Goal: Transaction & Acquisition: Purchase product/service

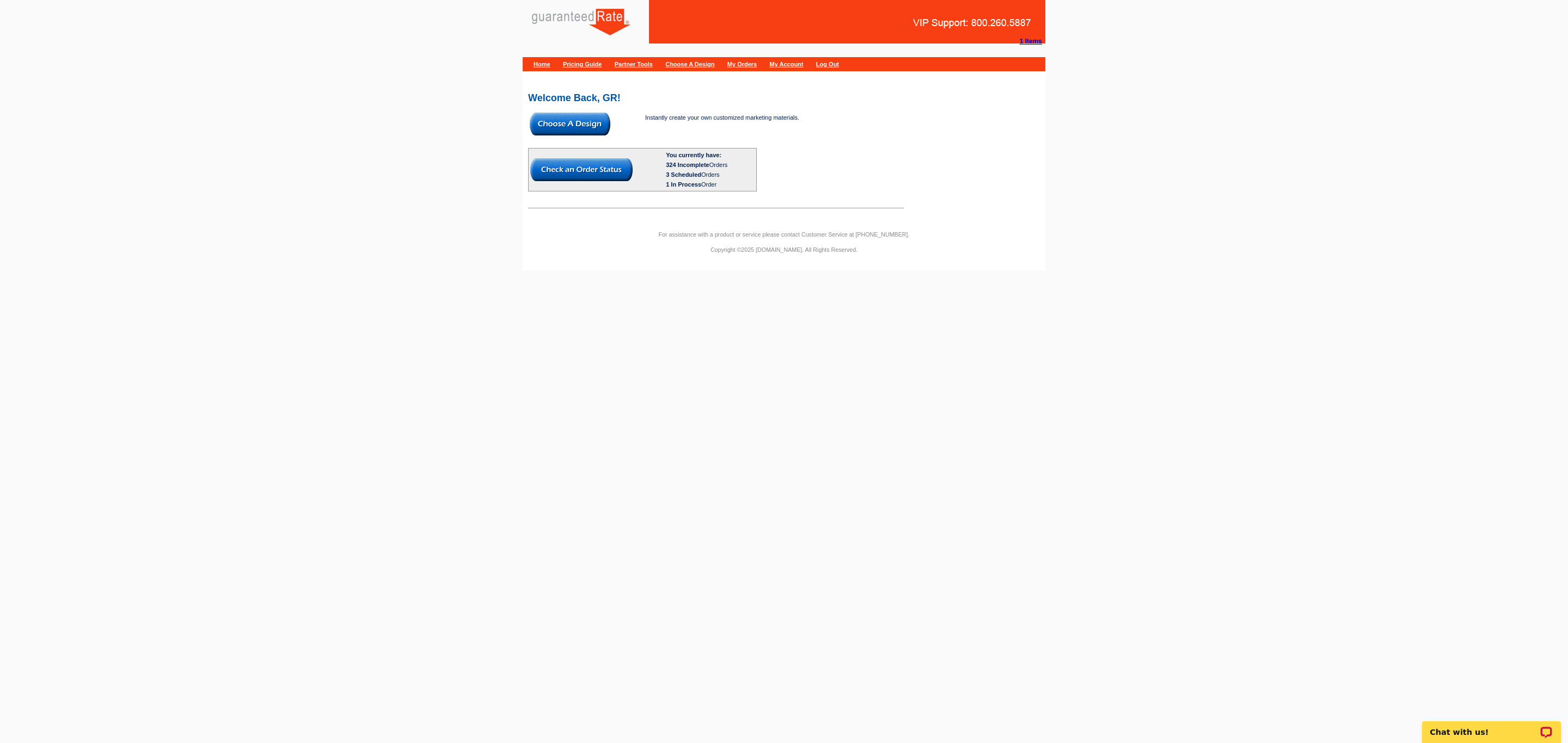
click at [583, 127] on img at bounding box center [570, 124] width 81 height 23
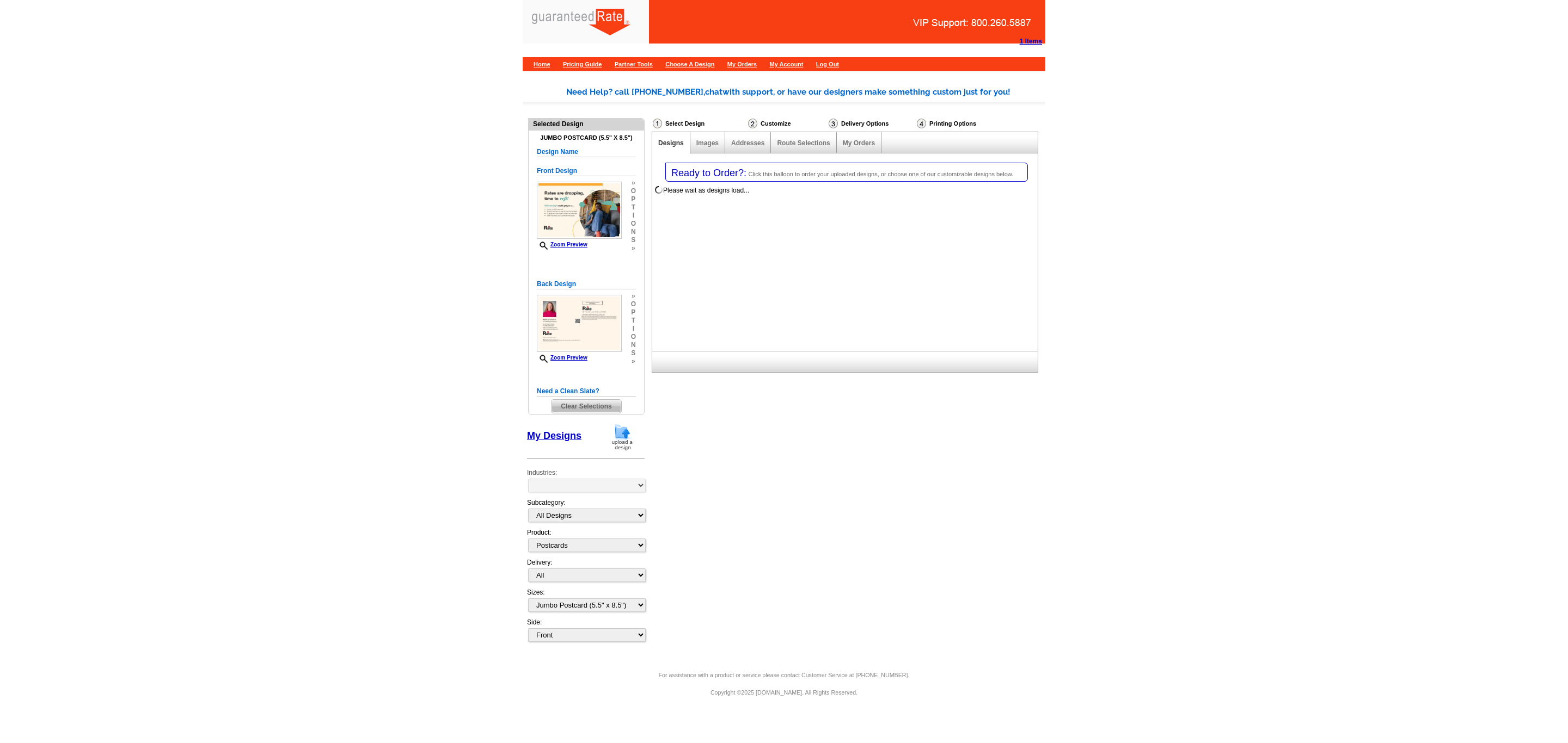
select select "1"
select select "2"
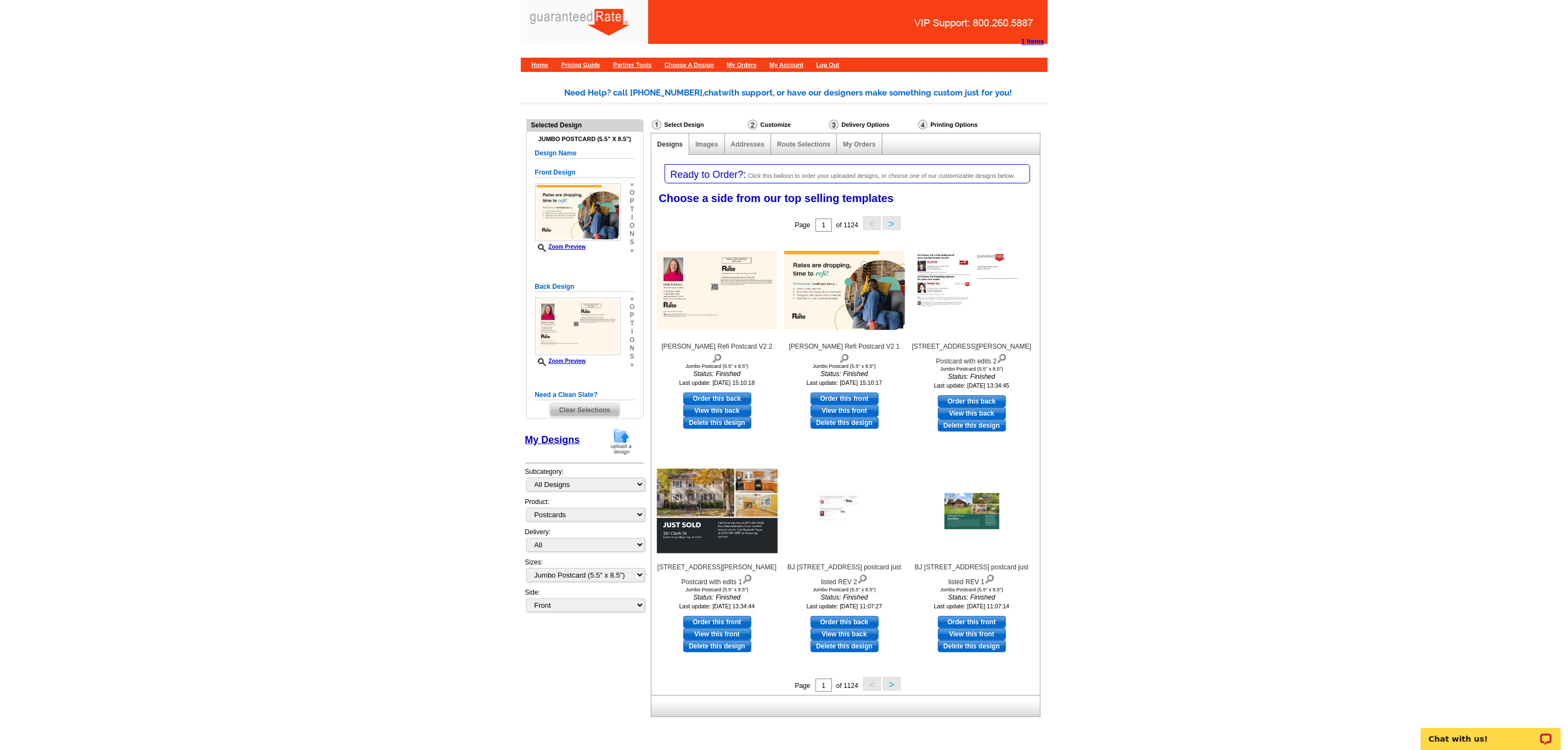
click at [619, 442] on img at bounding box center [621, 441] width 28 height 28
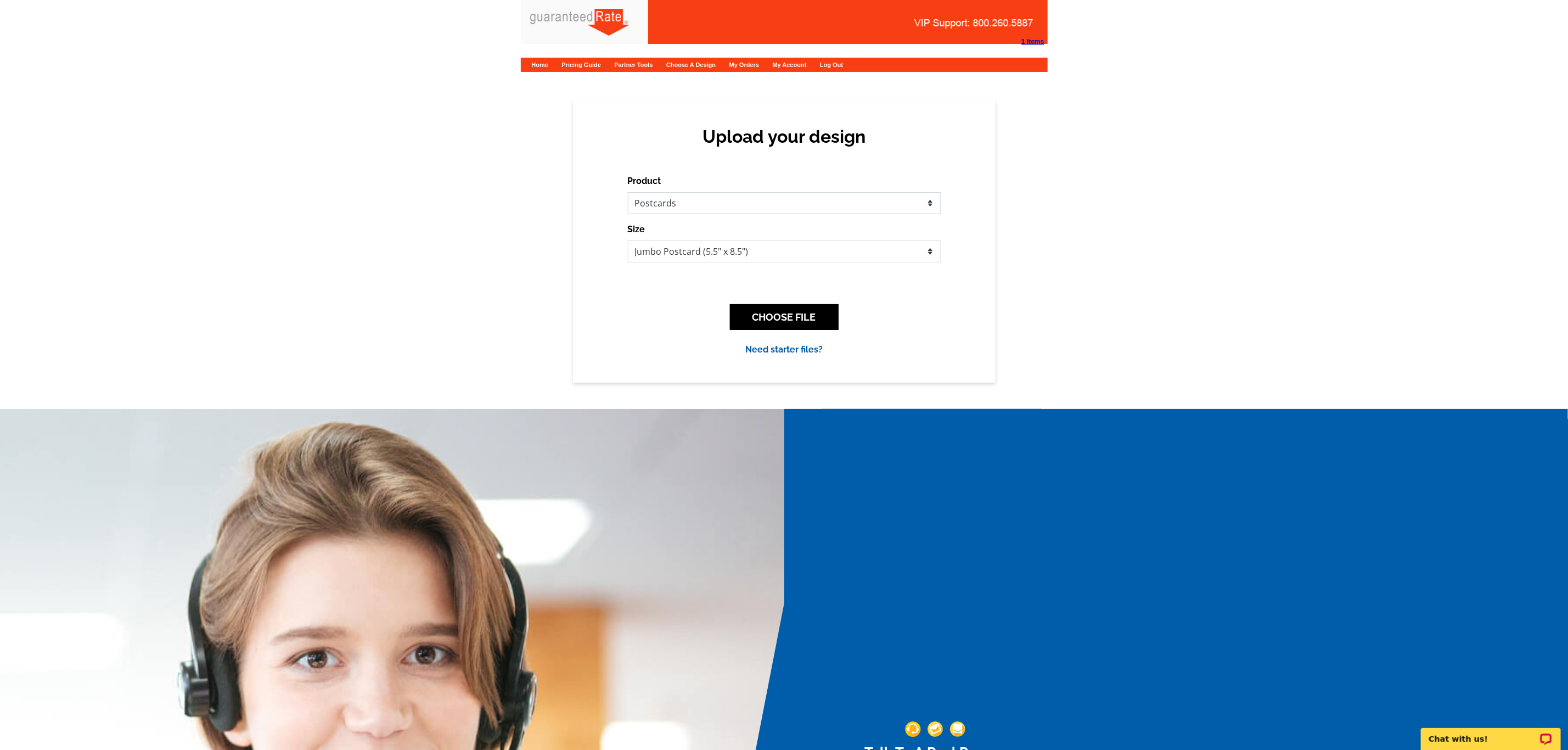
click at [713, 201] on select "Please select the type of file... Postcards Calendars Business Cards Letters an…" at bounding box center [784, 203] width 313 height 22
select select "3"
click at [628, 192] on select "Please select the type of file... Postcards Calendars Business Cards Letters an…" at bounding box center [784, 203] width 313 height 22
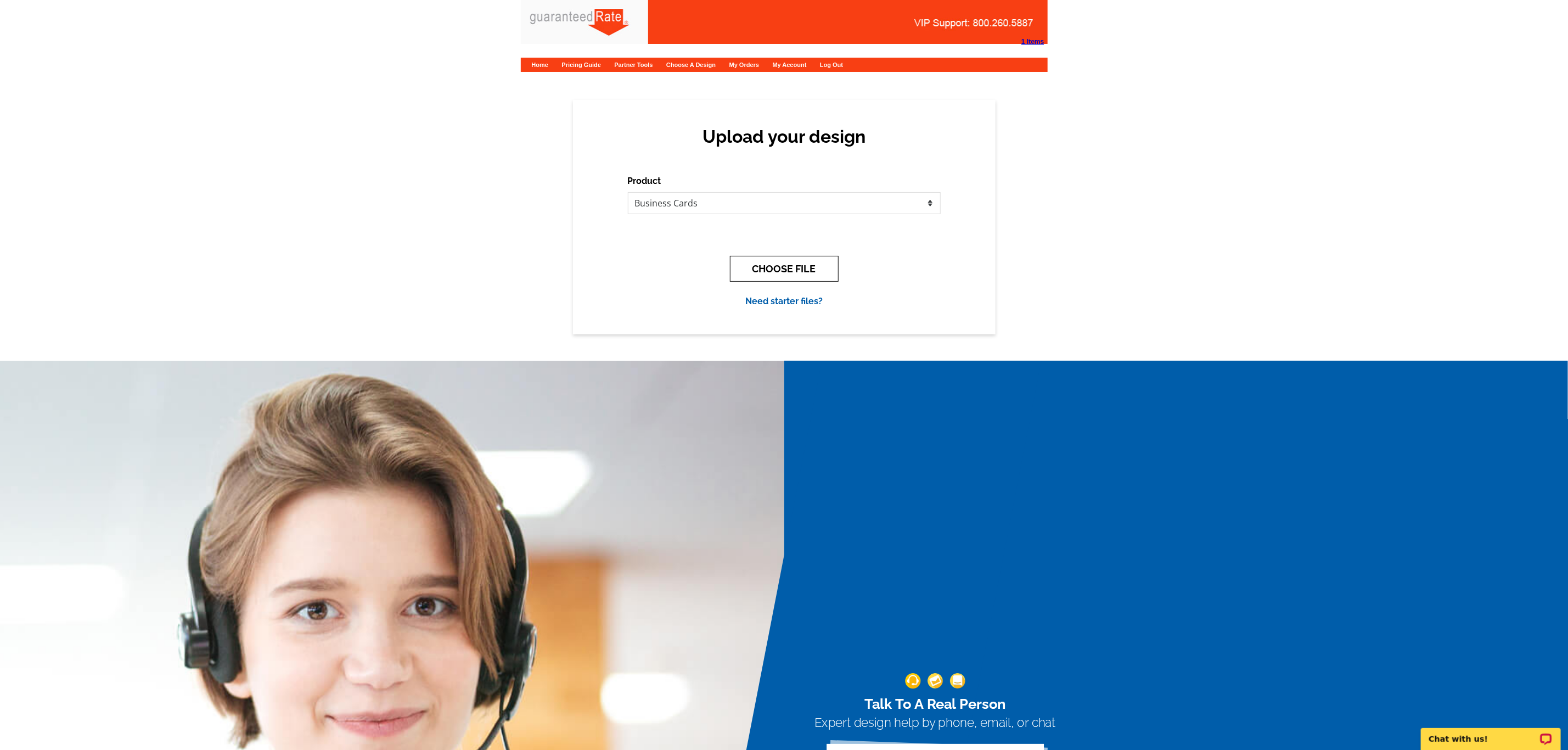
click at [764, 266] on button "CHOOSE FILE" at bounding box center [784, 269] width 109 height 26
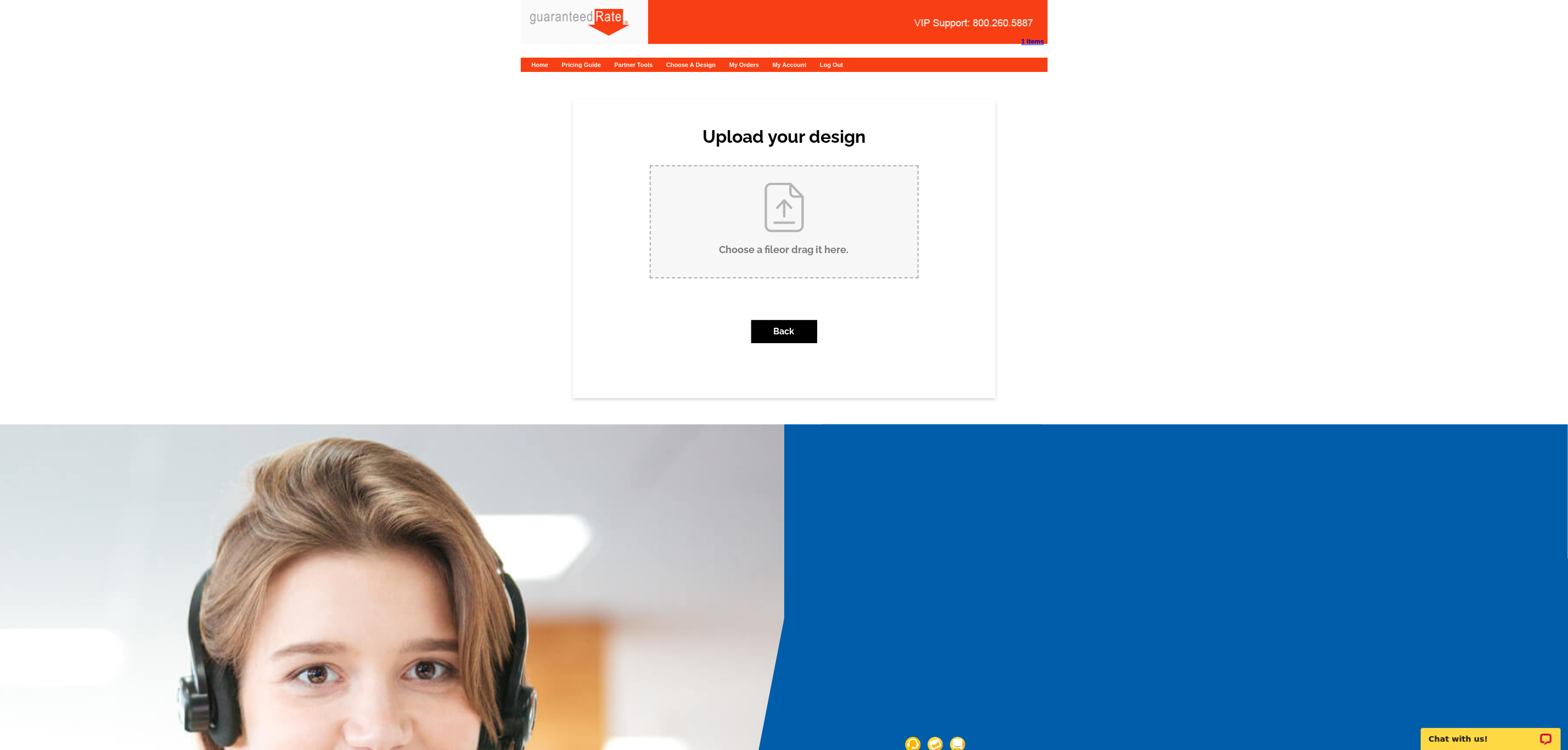
click at [777, 252] on input "Choose a file or drag it here ." at bounding box center [784, 222] width 267 height 111
type input "C:\fakepath\Ryan West Business Card V1.pdf"
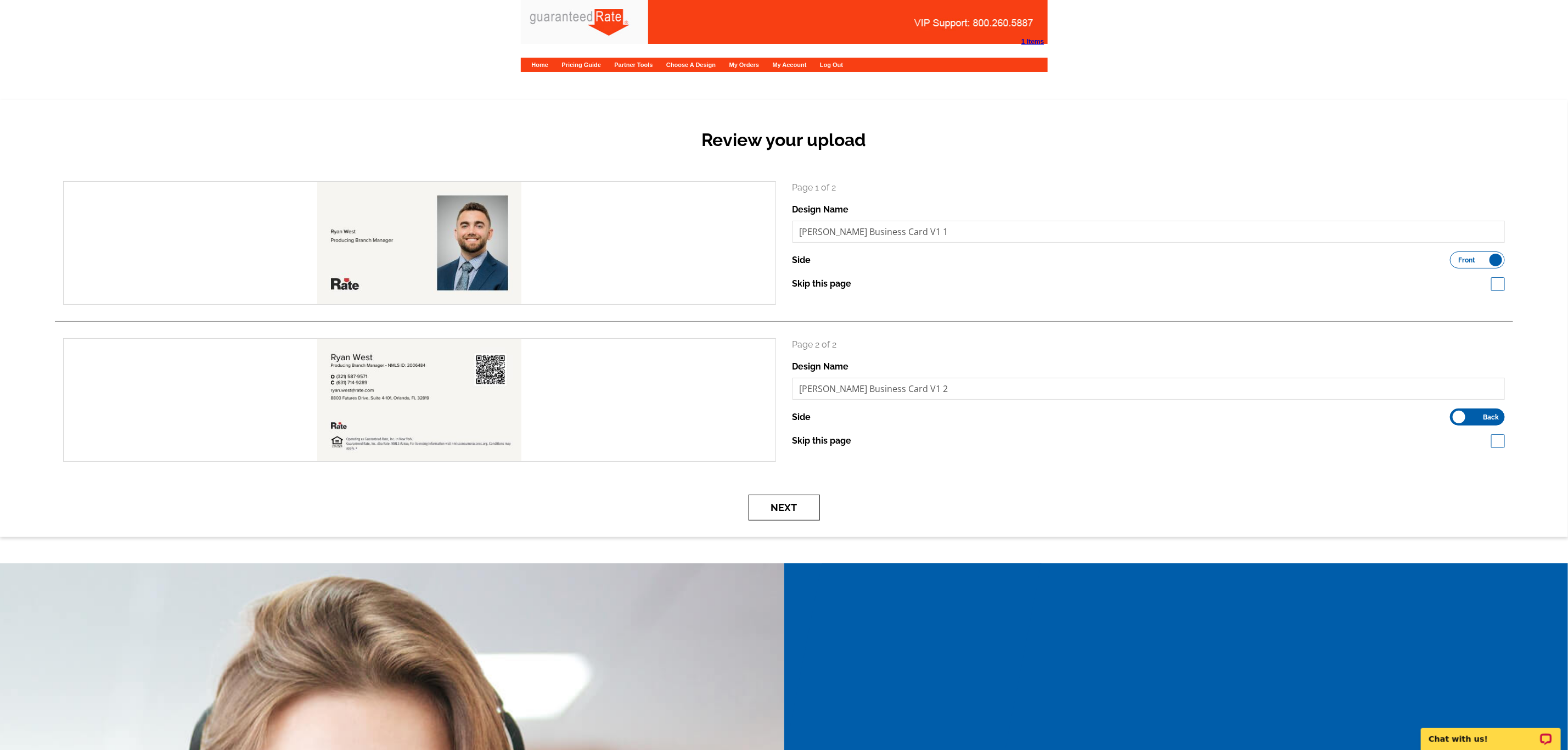
click at [784, 500] on button "Next" at bounding box center [784, 508] width 72 height 26
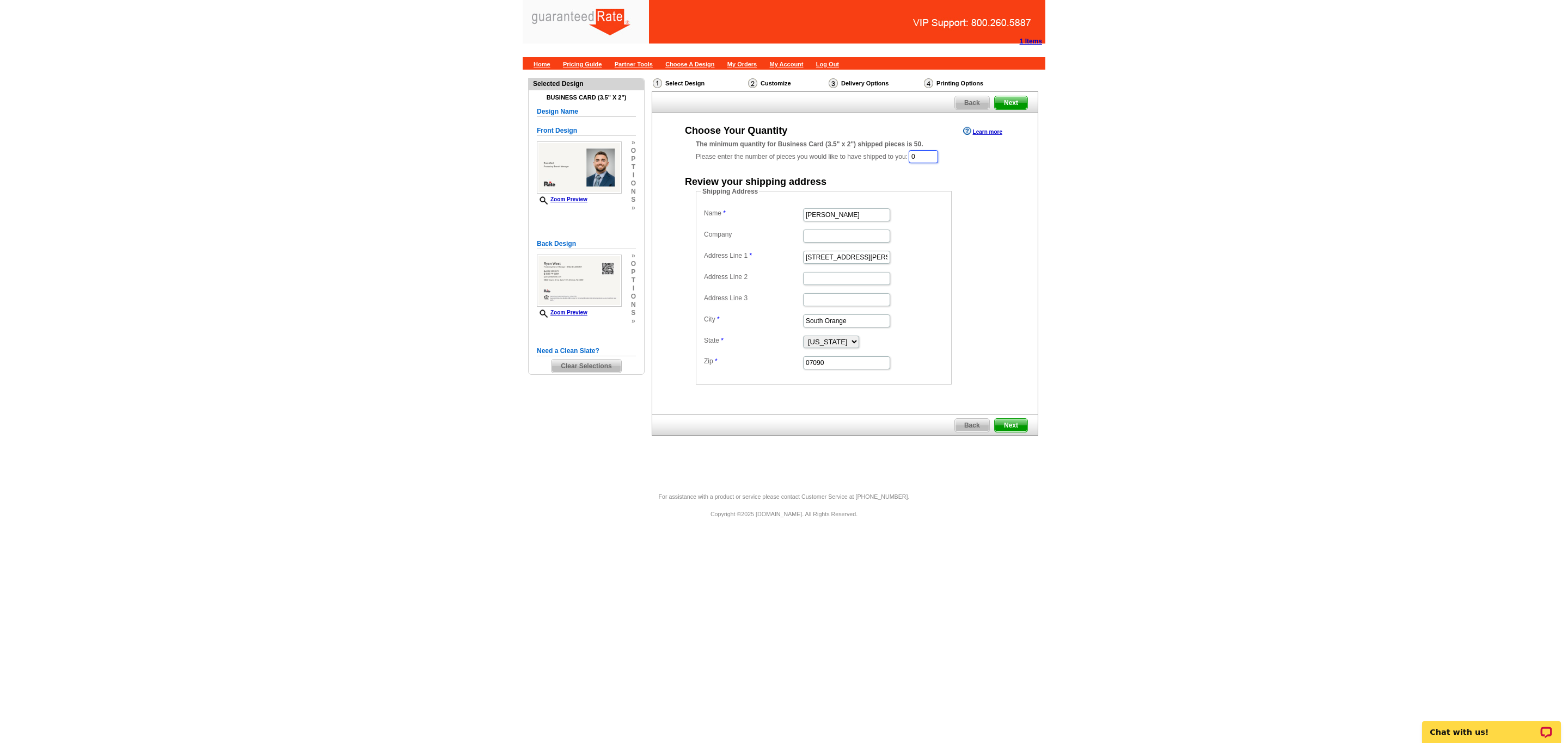
click at [931, 156] on input "0" at bounding box center [923, 157] width 29 height 13
type input "500"
drag, startPoint x: 866, startPoint y: 213, endPoint x: 689, endPoint y: 189, distance: 178.6
click at [689, 189] on div "Shipping Address Name Vanessa Pollock Company Address Line 1 350 Tillou Rd Addr…" at bounding box center [844, 287] width 342 height 198
type input "[PERSON_NAME]"
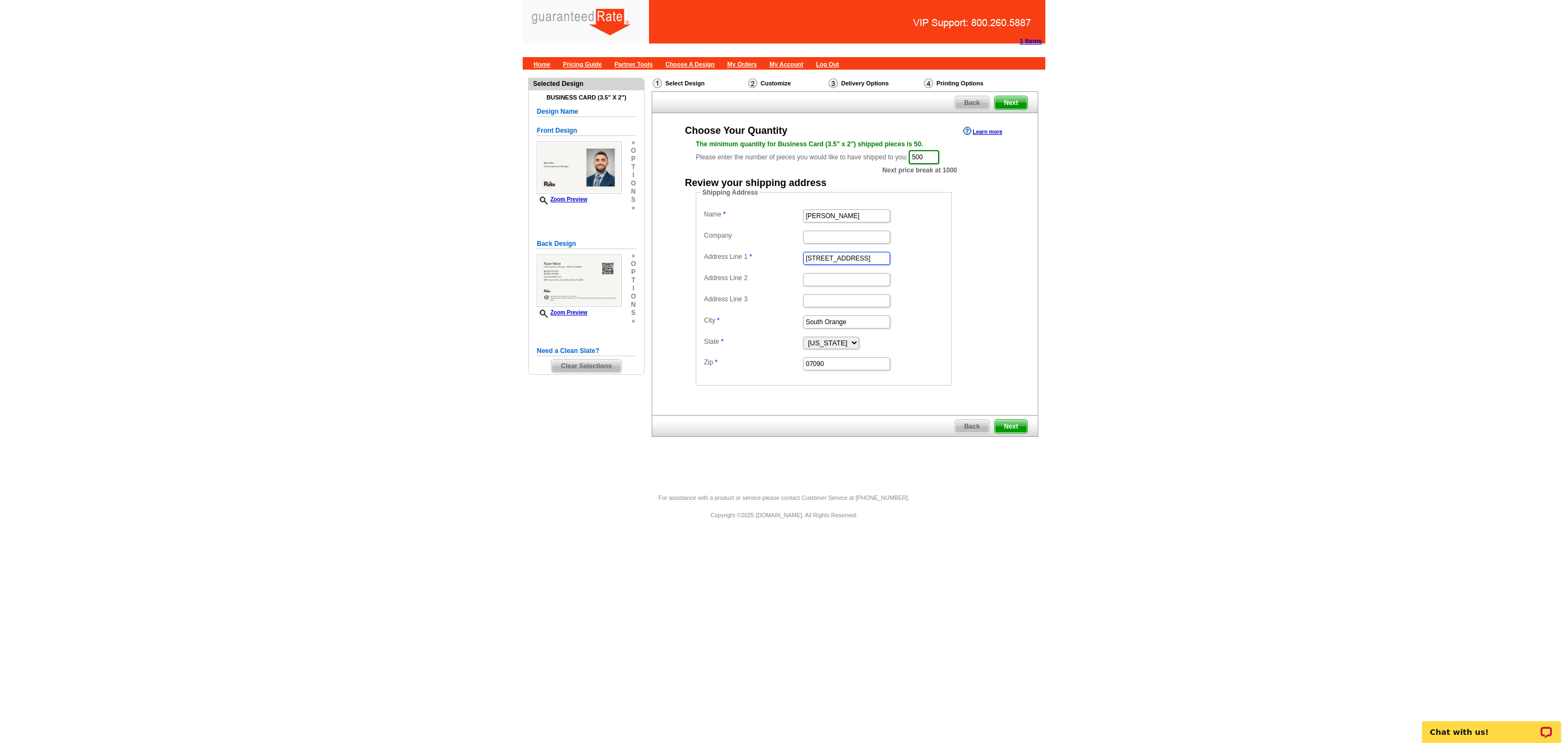
type input "[STREET_ADDRESS]"
type input "Melbourne"
select select "FL"
drag, startPoint x: 840, startPoint y: 366, endPoint x: 792, endPoint y: 365, distance: 48.0
click at [792, 365] on dl "Name Ryan West Company Address Line 1 9450 Jabal Way Address Line 2 Address Lin…" at bounding box center [823, 289] width 245 height 165
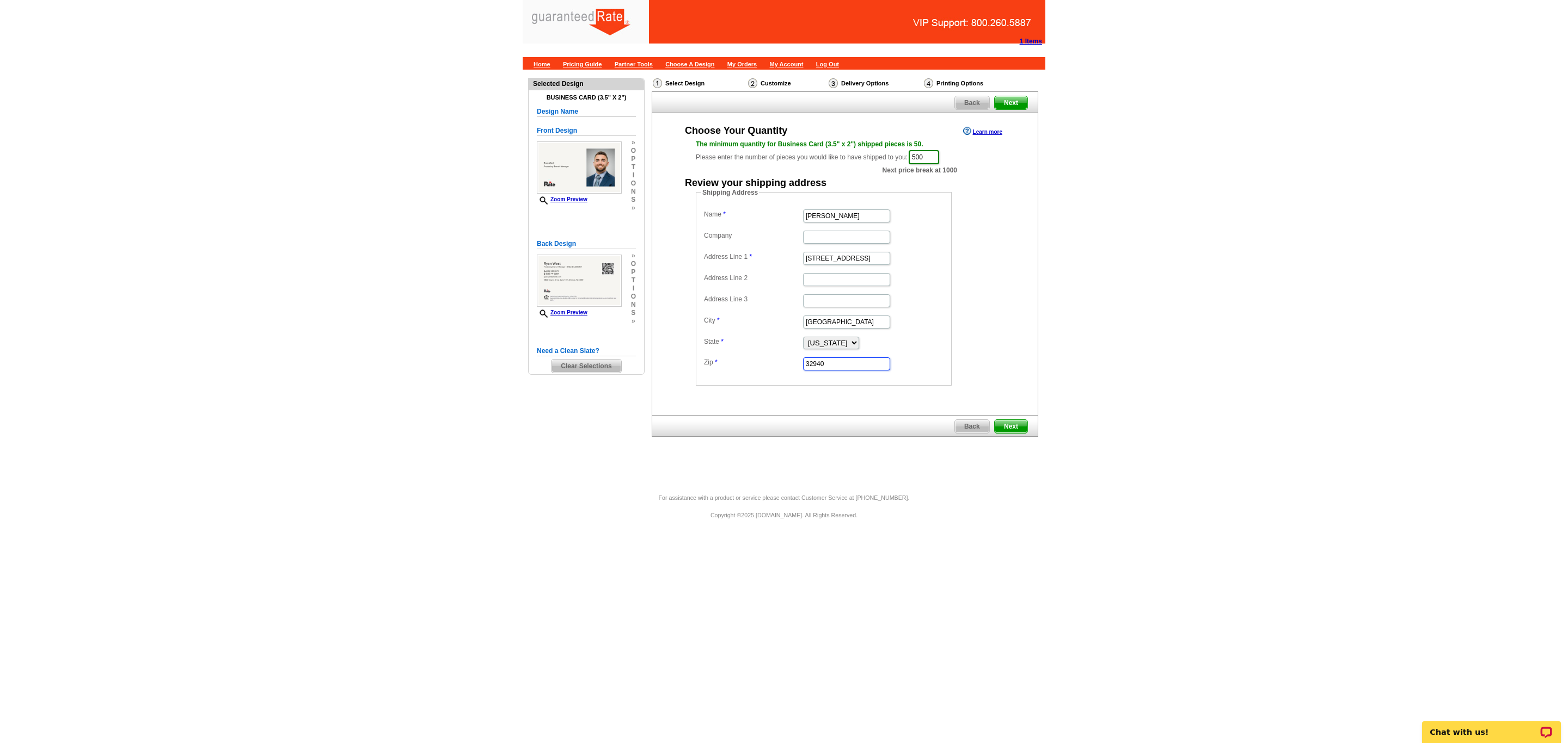
type input "32940"
click at [1003, 317] on div "Shipping Address Name Ryan West Company Address Line 1 9450 Jabal Way Address L…" at bounding box center [844, 287] width 342 height 198
click at [1011, 431] on span "Next" at bounding box center [1011, 426] width 33 height 13
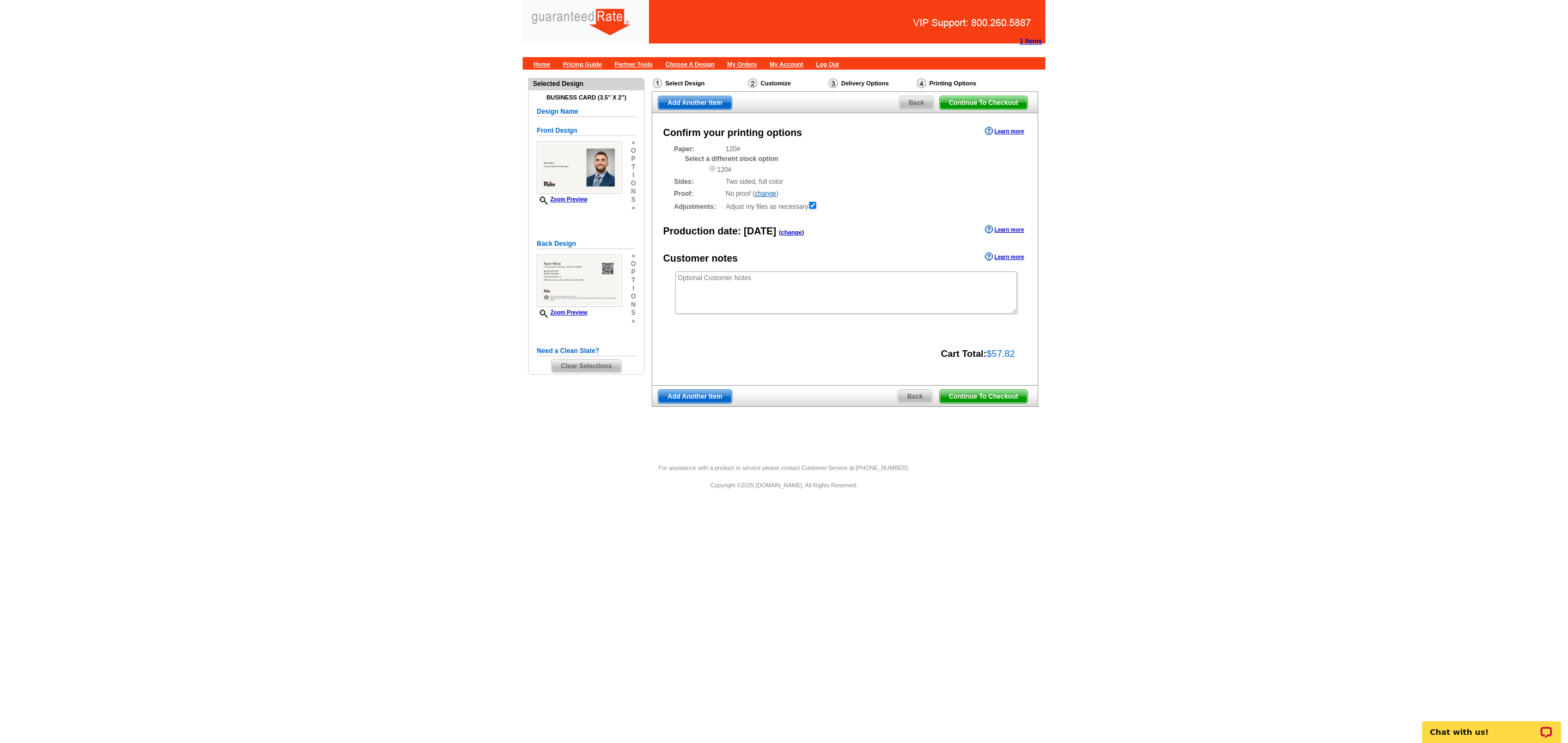
click at [993, 403] on span "Continue To Checkout" at bounding box center [983, 397] width 88 height 13
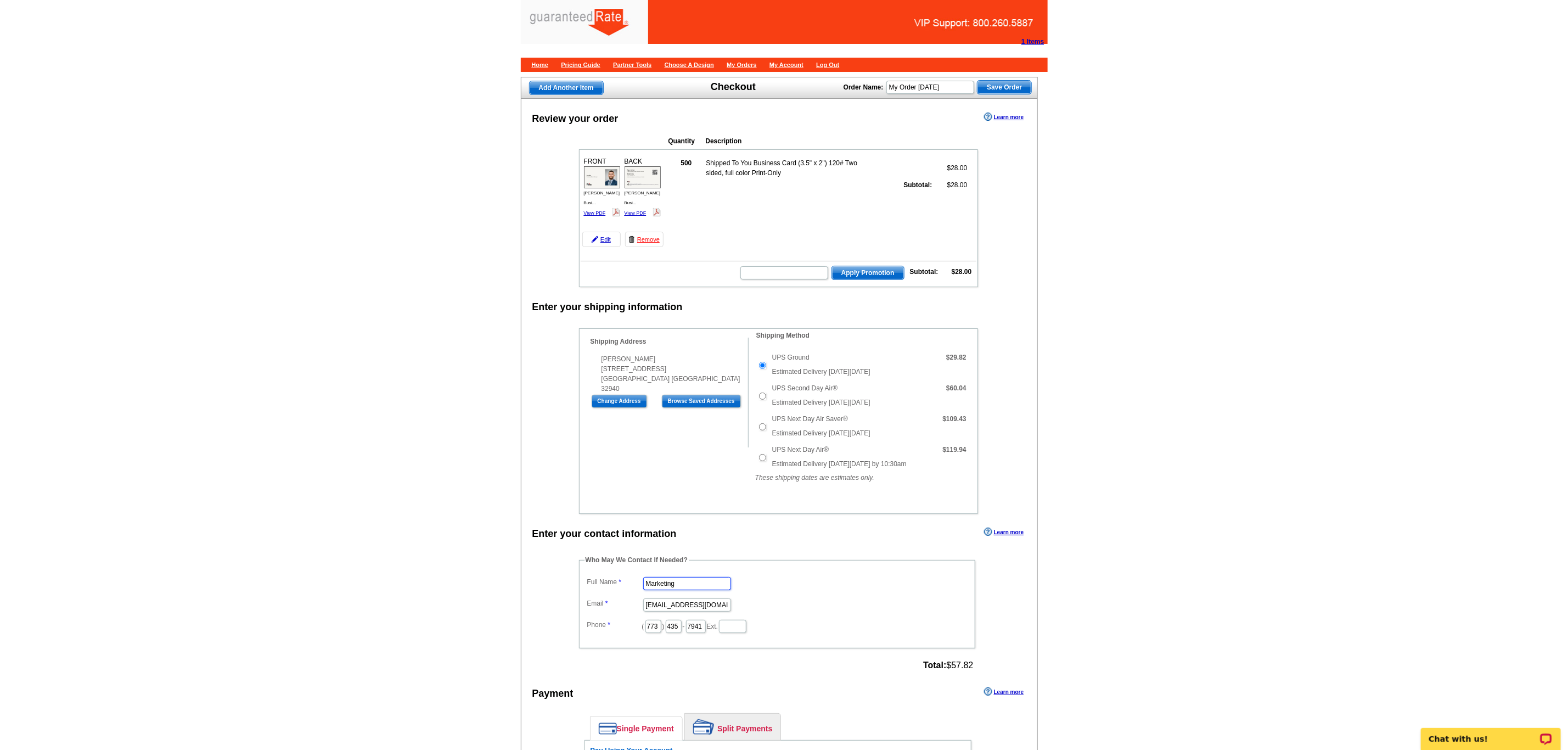
drag, startPoint x: 710, startPoint y: 605, endPoint x: 445, endPoint y: 617, distance: 265.3
click at [445, 617] on main "Add Another Item Checkout Order Name: My Order 2025-09-29 Save Order Review you…" at bounding box center [784, 653] width 1568 height 1166
type input "[PERSON_NAME]"
click at [718, 612] on input "marketing@guaranteedrate.com" at bounding box center [687, 605] width 88 height 13
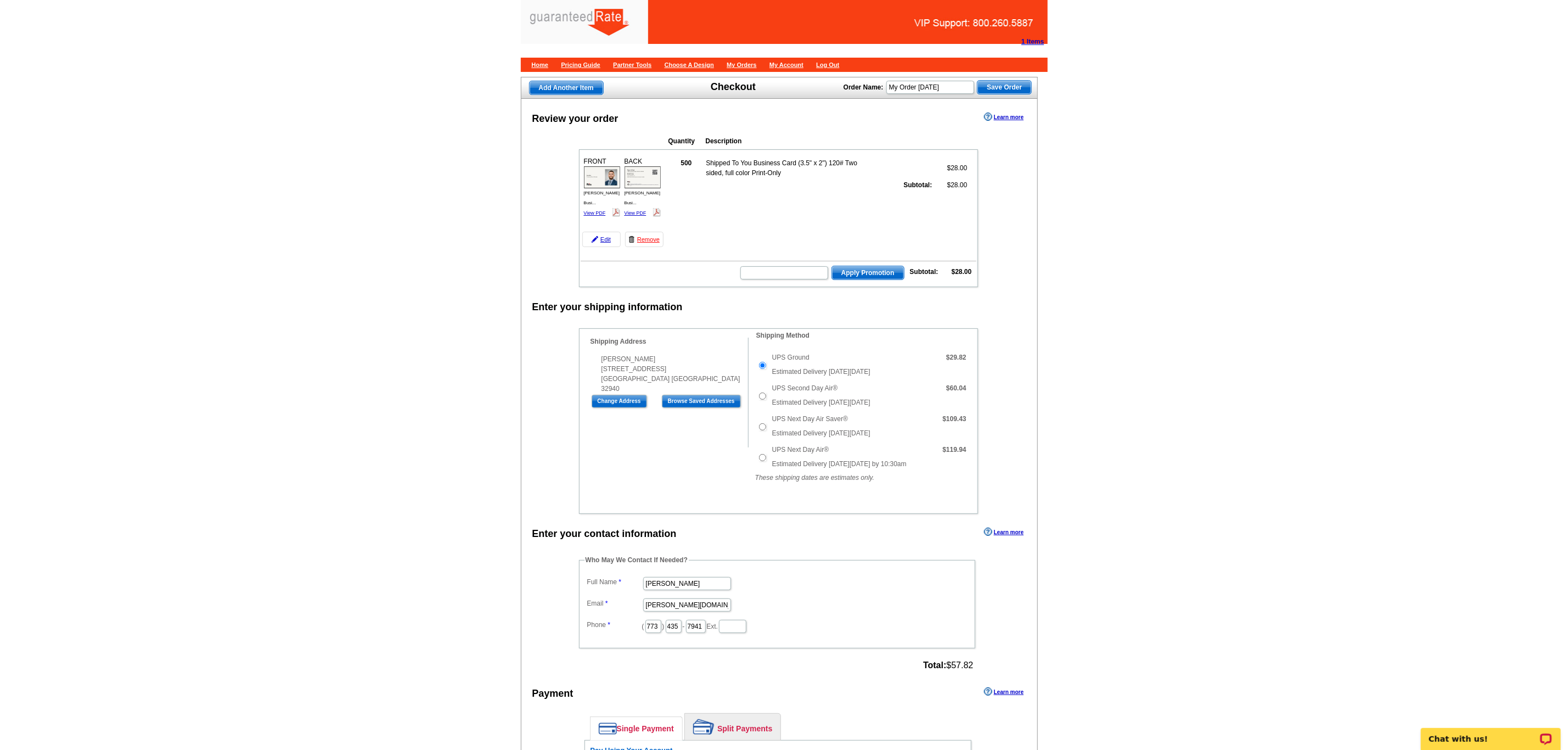
click at [858, 591] on dd "[PERSON_NAME]" at bounding box center [777, 583] width 385 height 17
drag, startPoint x: 728, startPoint y: 624, endPoint x: 719, endPoint y: 626, distance: 9.2
click at [722, 612] on input "daniel.zorn.com" at bounding box center [687, 605] width 88 height 13
type input "[PERSON_NAME][EMAIL_ADDRESS][PERSON_NAME][DOMAIN_NAME]"
drag, startPoint x: 668, startPoint y: 646, endPoint x: 534, endPoint y: 655, distance: 134.3
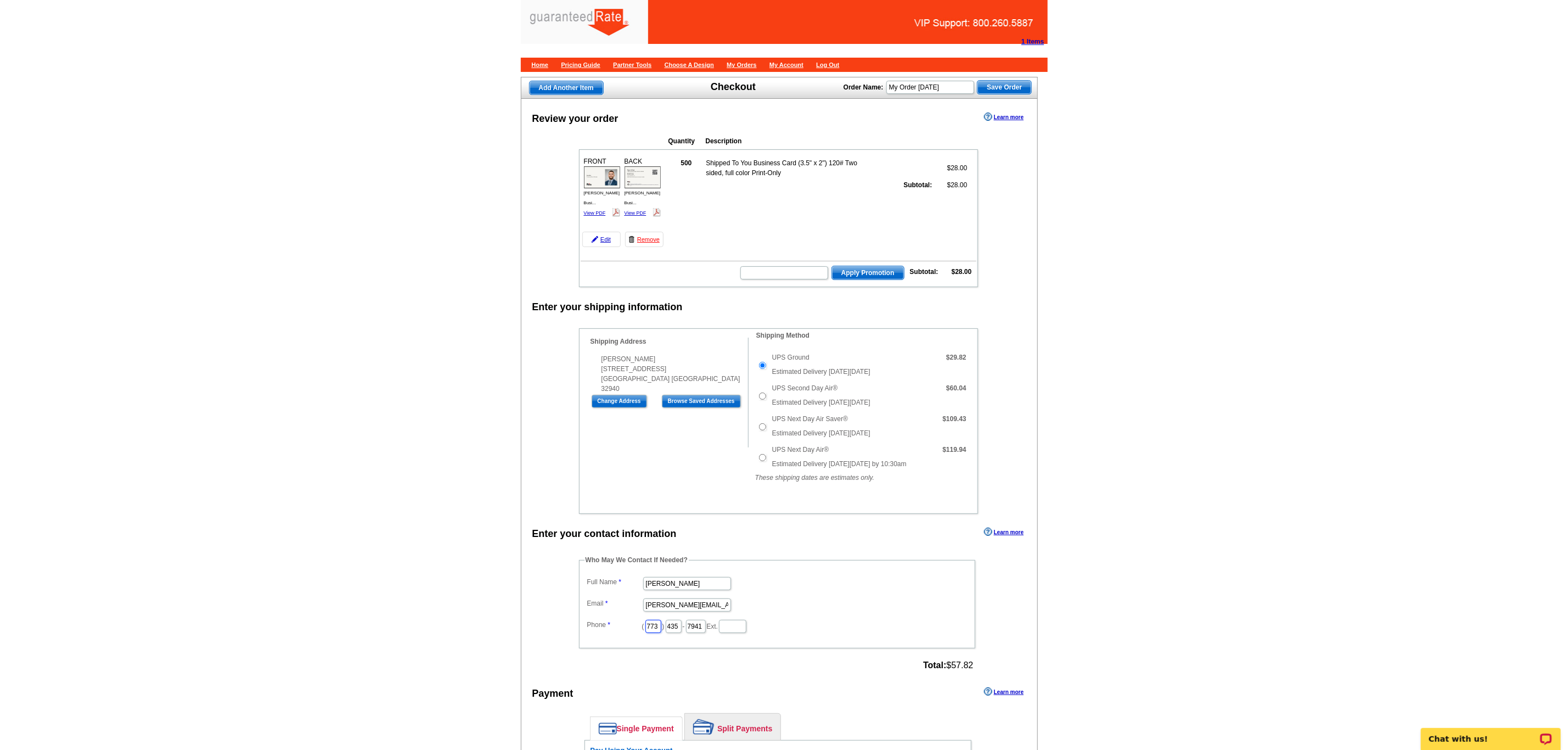
type input "312"
type input "509"
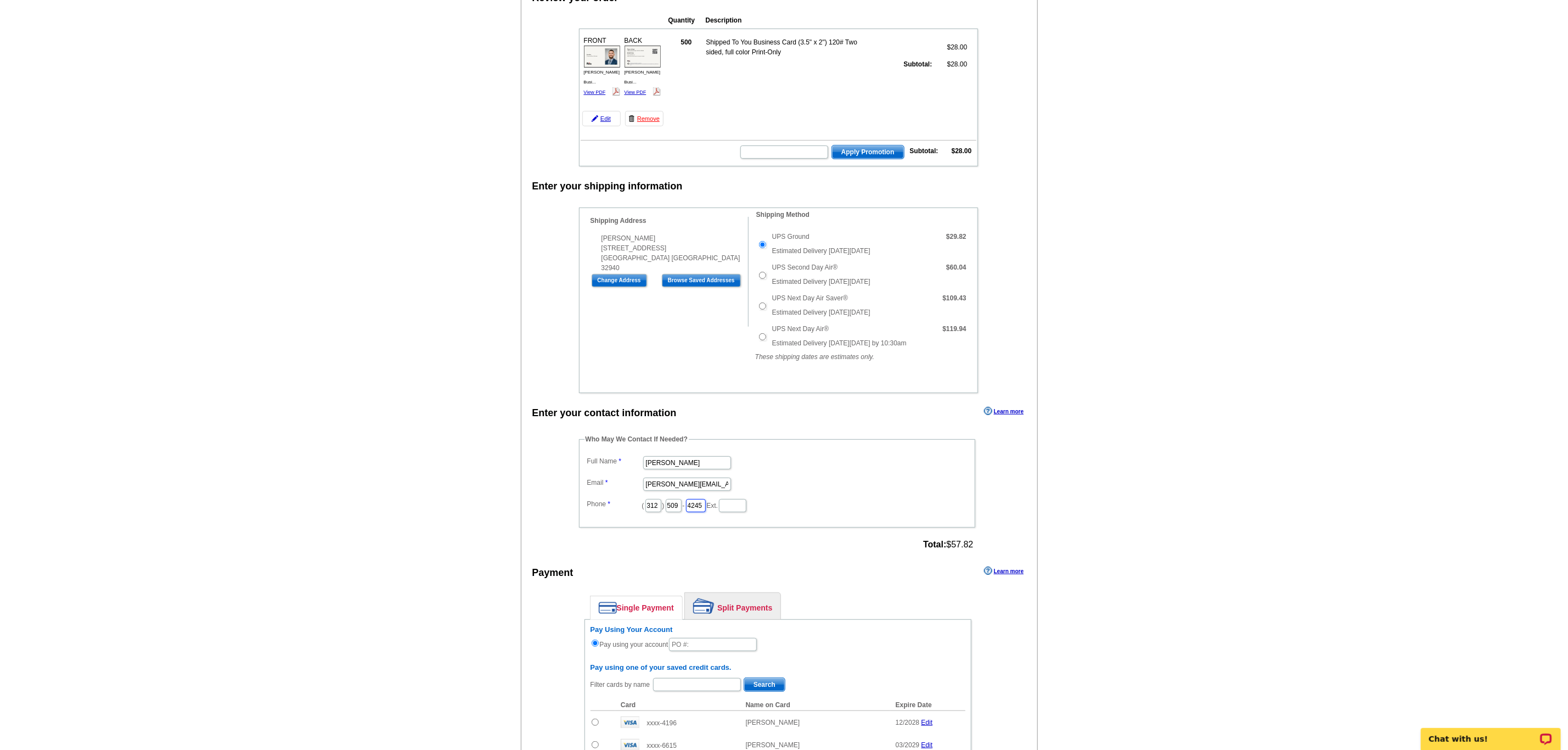
scroll to position [412, 0]
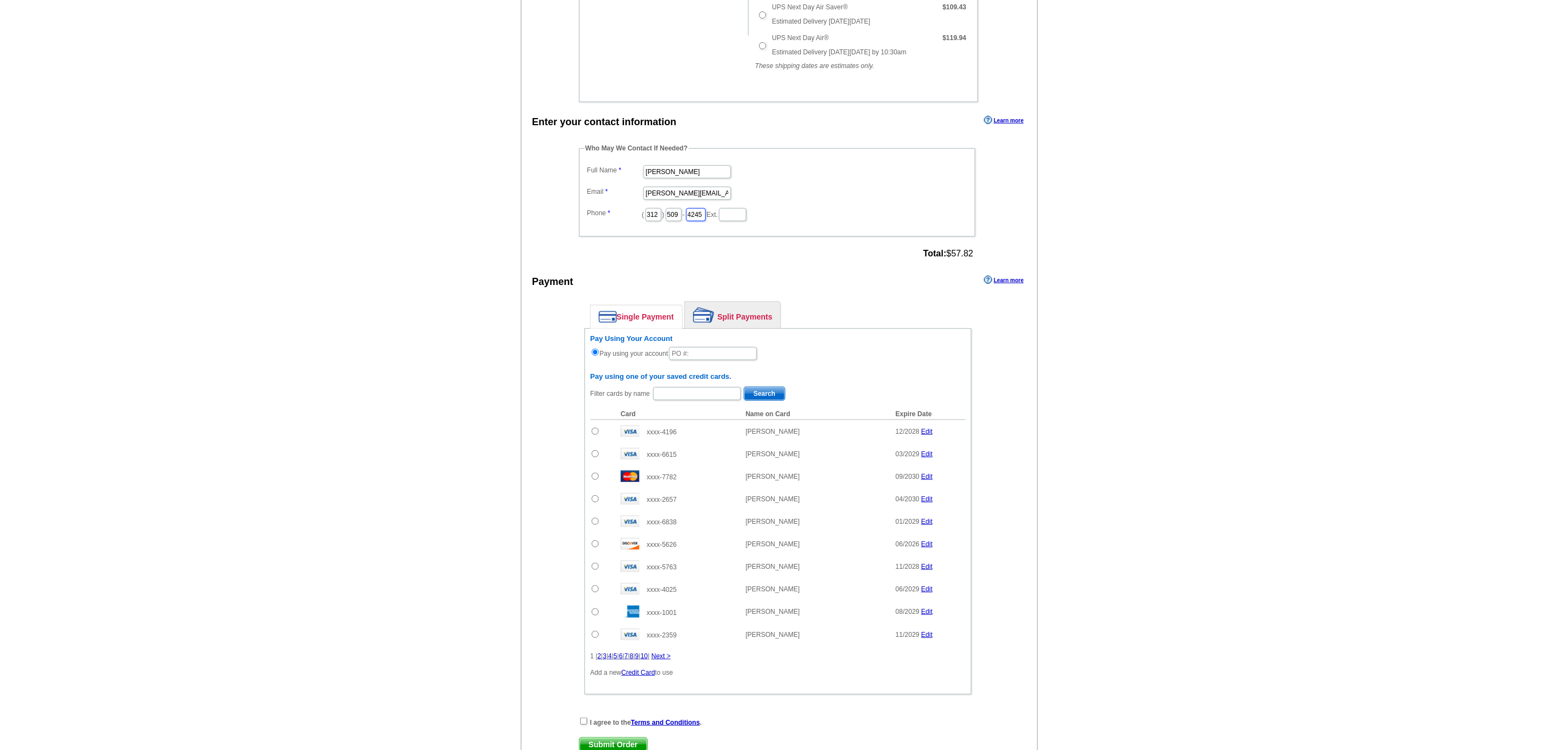
type input "4245"
click at [701, 360] on input "text" at bounding box center [713, 353] width 88 height 13
type input "9"
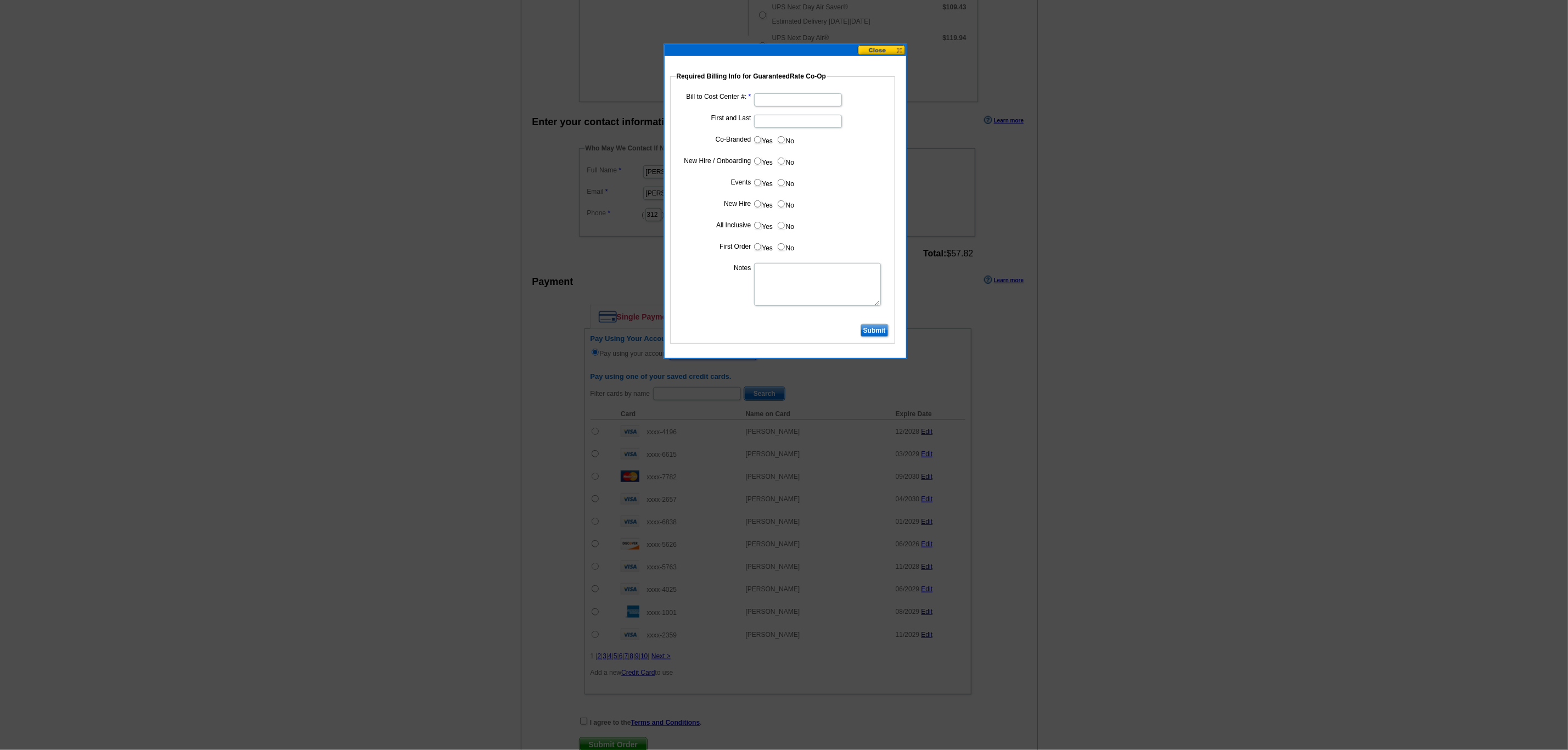
type input "9302025_DZ_310"
click at [762, 96] on input "Bill to Cost Center #:" at bounding box center [798, 100] width 88 height 13
type input "5293"
type input "[PERSON_NAME]"
click at [777, 139] on label "No" at bounding box center [785, 140] width 17 height 13
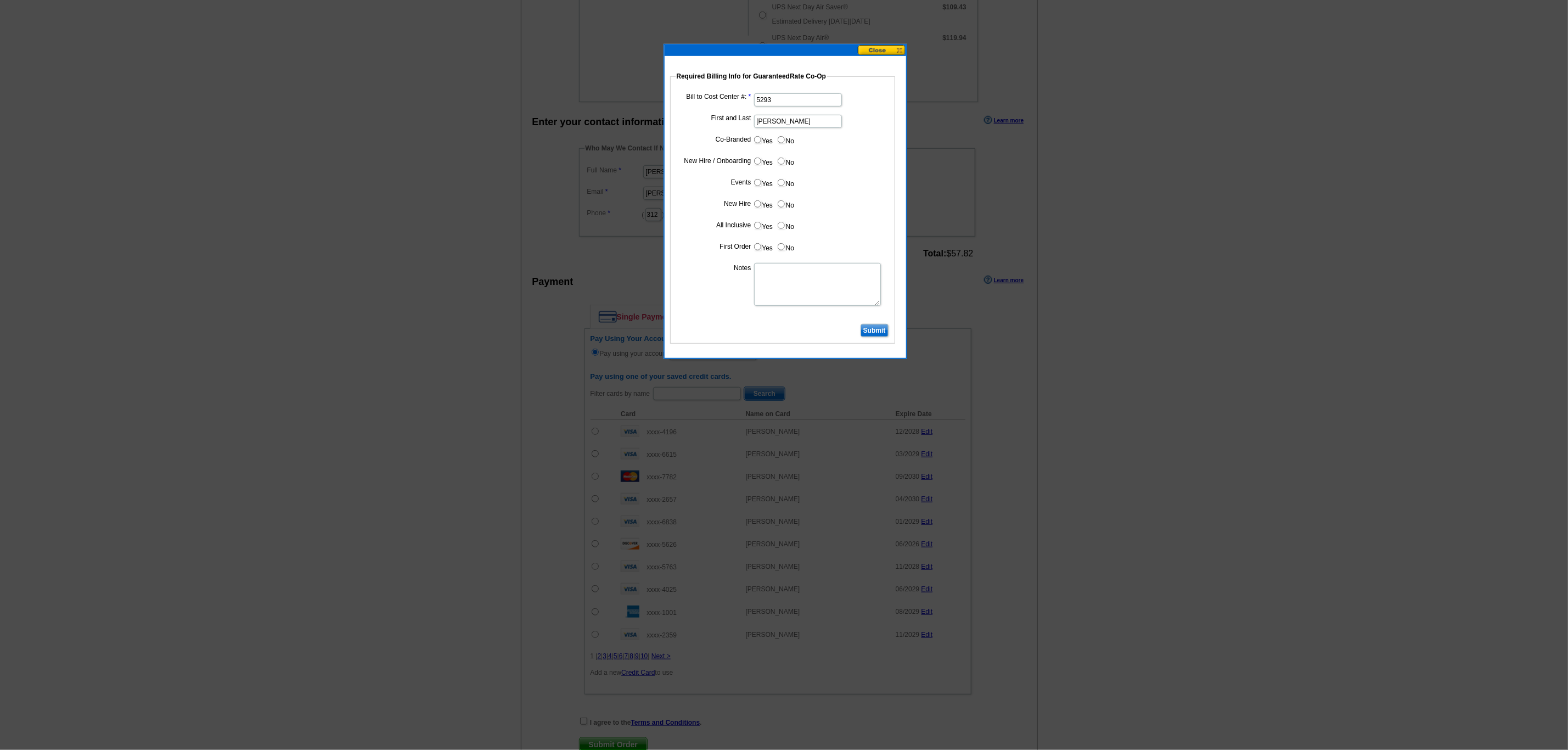
click at [778, 139] on input "No" at bounding box center [781, 139] width 7 height 7
radio input "true"
click at [758, 164] on input "Yes" at bounding box center [757, 161] width 7 height 7
radio input "true"
click at [780, 183] on input "No" at bounding box center [781, 183] width 7 height 7
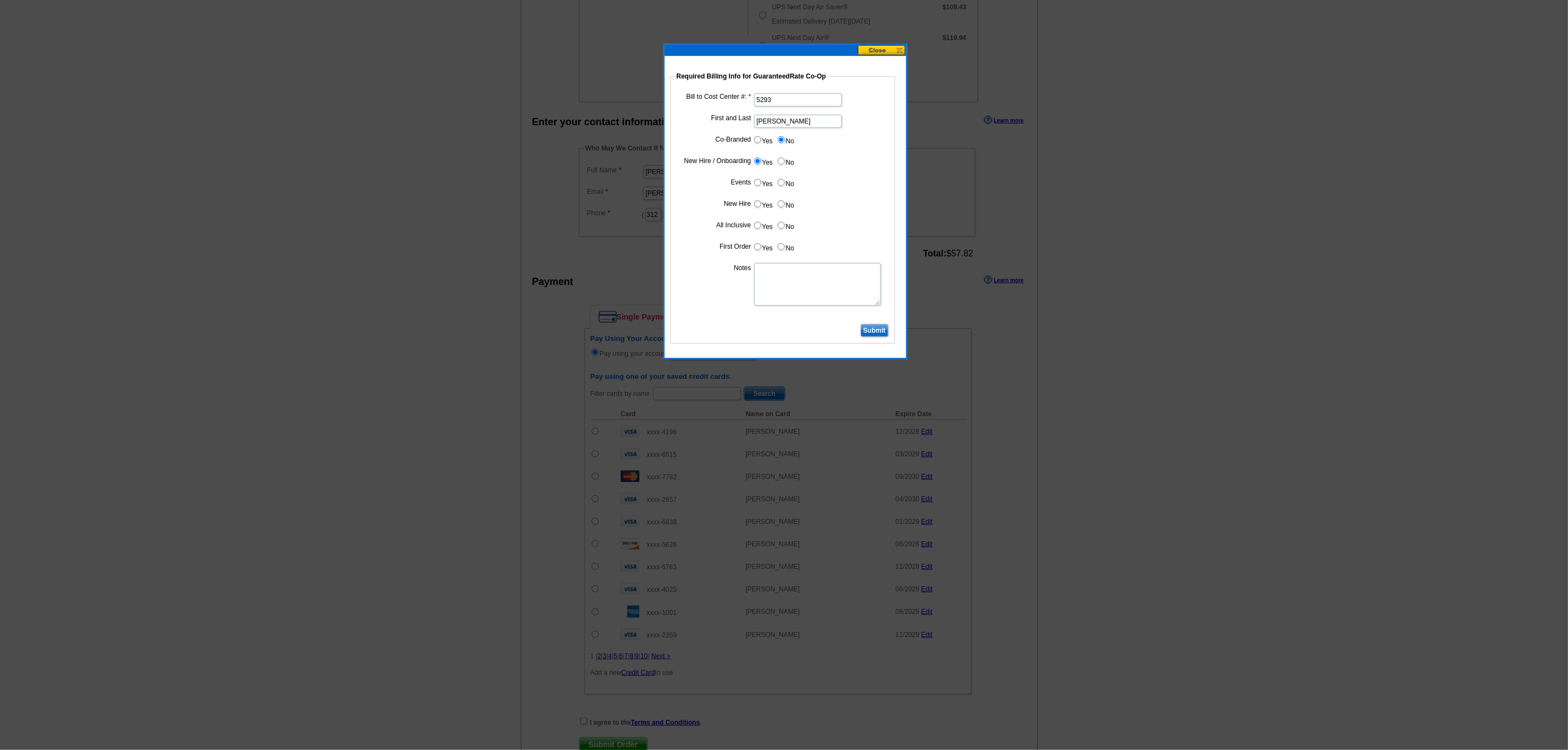
radio input "true"
click at [759, 204] on input "Yes" at bounding box center [757, 204] width 7 height 7
radio input "true"
click at [780, 228] on input "No" at bounding box center [781, 225] width 7 height 7
radio input "true"
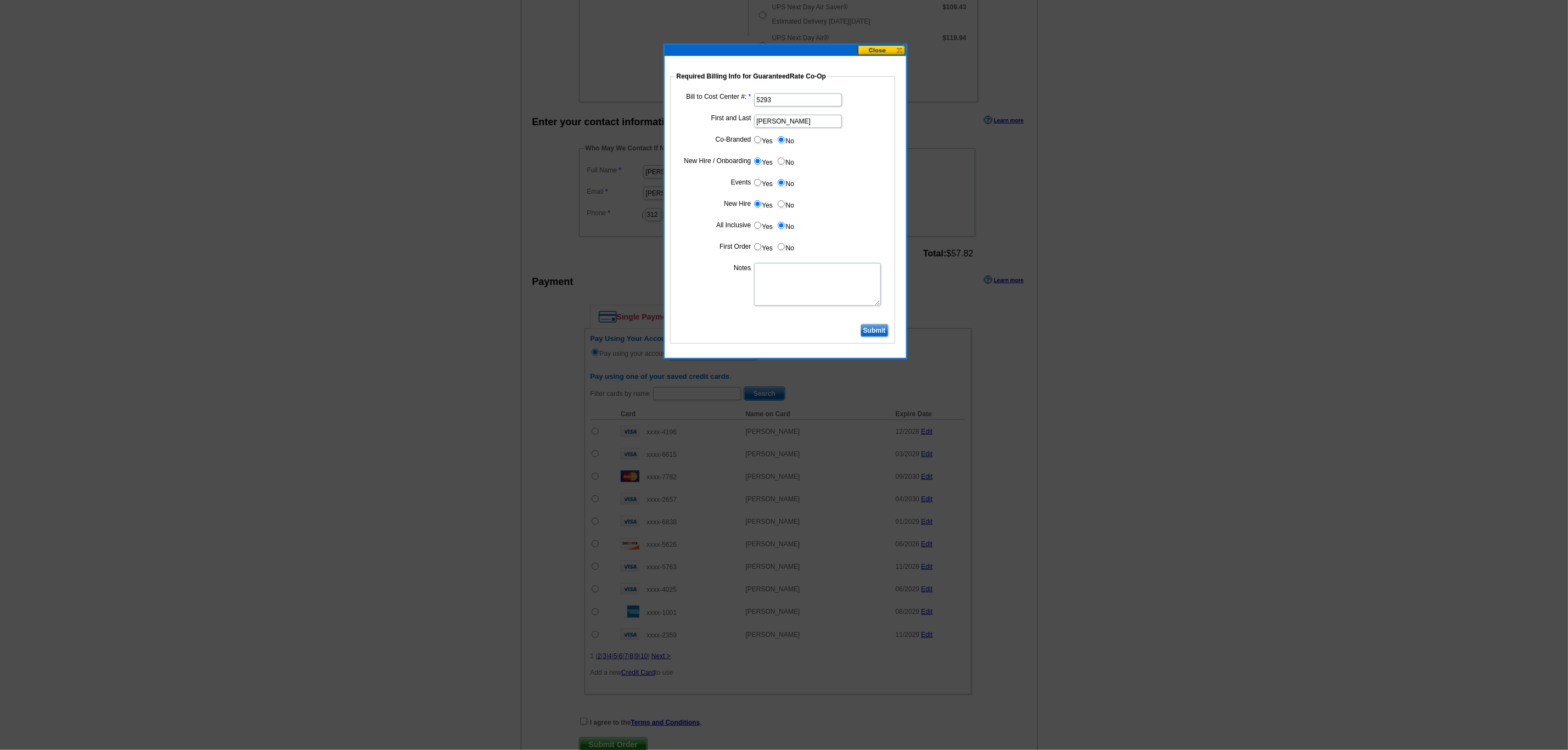
click at [757, 250] on input "Yes" at bounding box center [757, 246] width 7 height 7
radio input "true"
click at [758, 292] on textarea "Notes" at bounding box center [817, 284] width 127 height 43
type textarea "CC: 5293. Bill to branch not individual."
click at [869, 336] on input "Submit" at bounding box center [874, 330] width 28 height 13
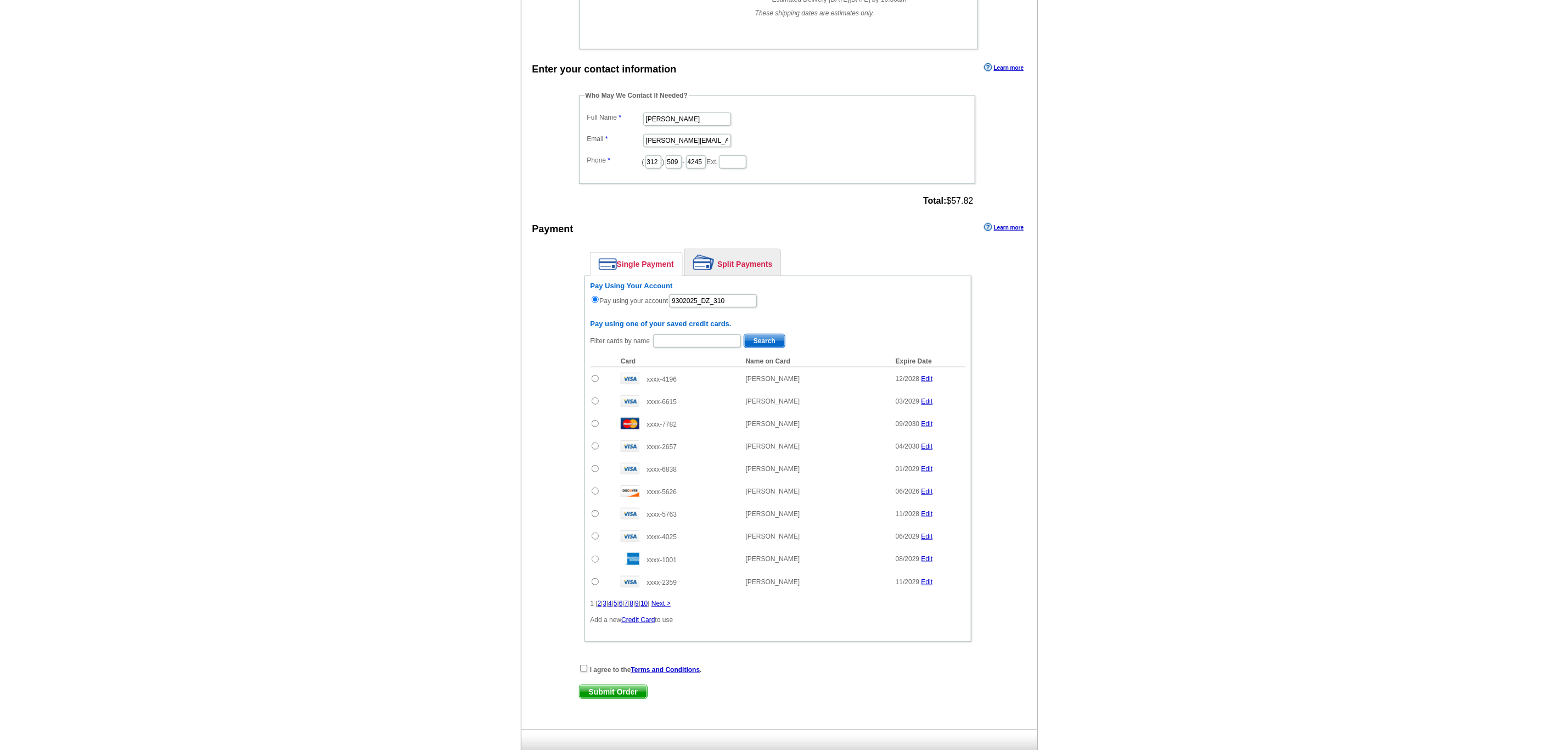
scroll to position [557, 0]
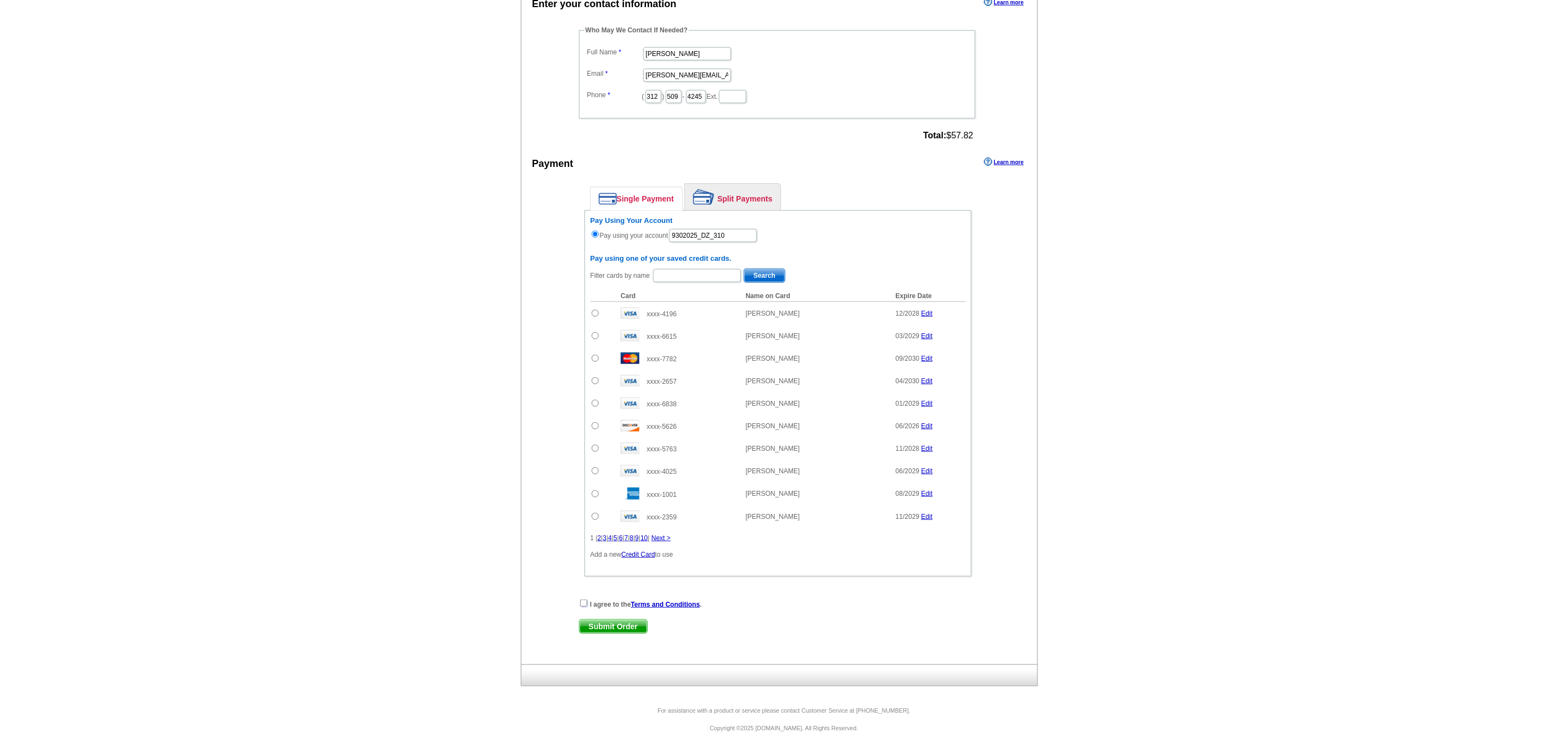
click at [583, 604] on input "checkbox" at bounding box center [583, 603] width 7 height 7
checkbox input "true"
click at [598, 628] on span "Submit Order" at bounding box center [613, 626] width 68 height 13
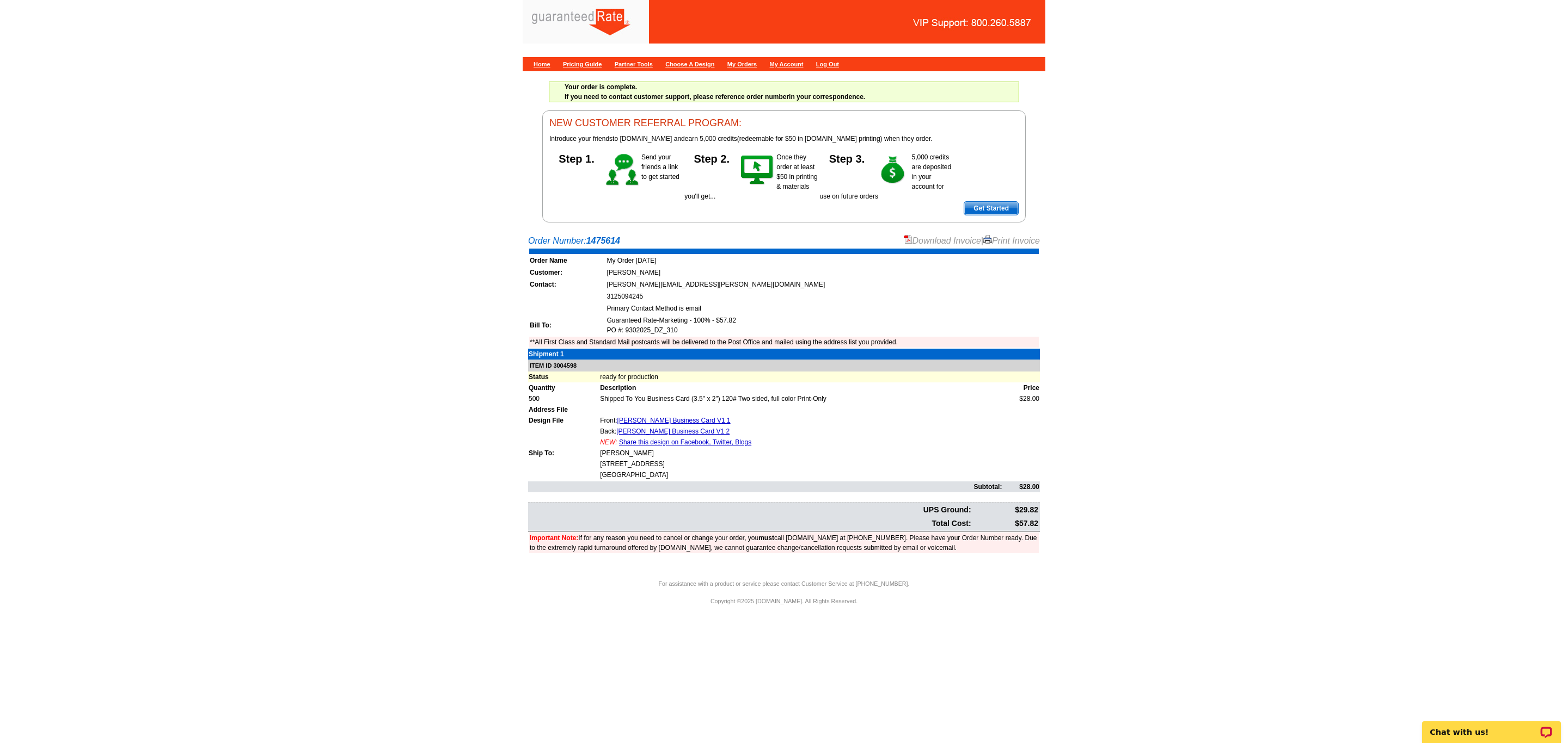
click at [921, 247] on div "Download Invoice | Print Invoice" at bounding box center [972, 241] width 137 height 13
click at [919, 240] on link "Download Invoice" at bounding box center [942, 241] width 77 height 9
